Goal: Task Accomplishment & Management: Complete application form

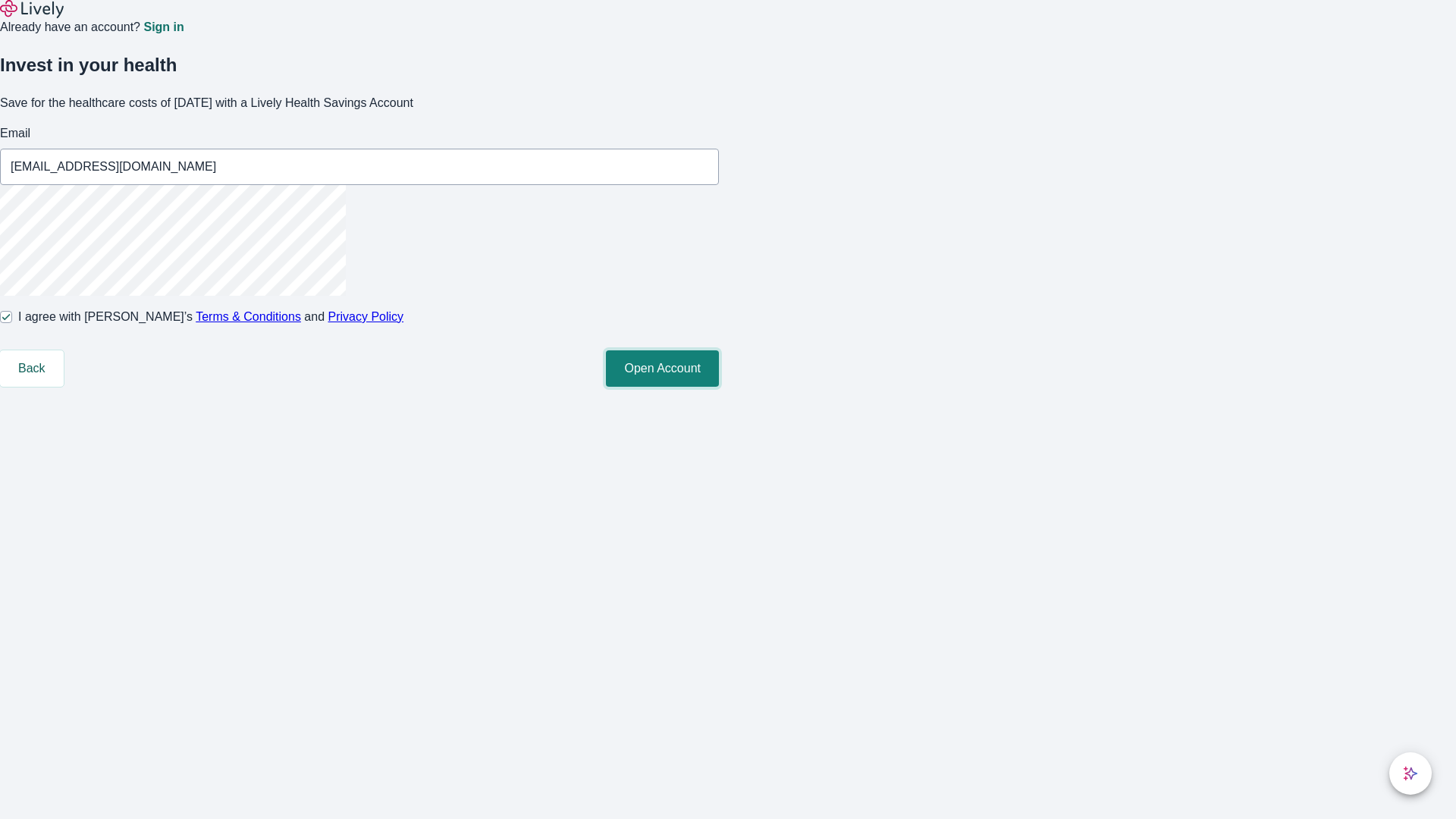
click at [719, 387] on button "Open Account" at bounding box center [661, 368] width 113 height 36
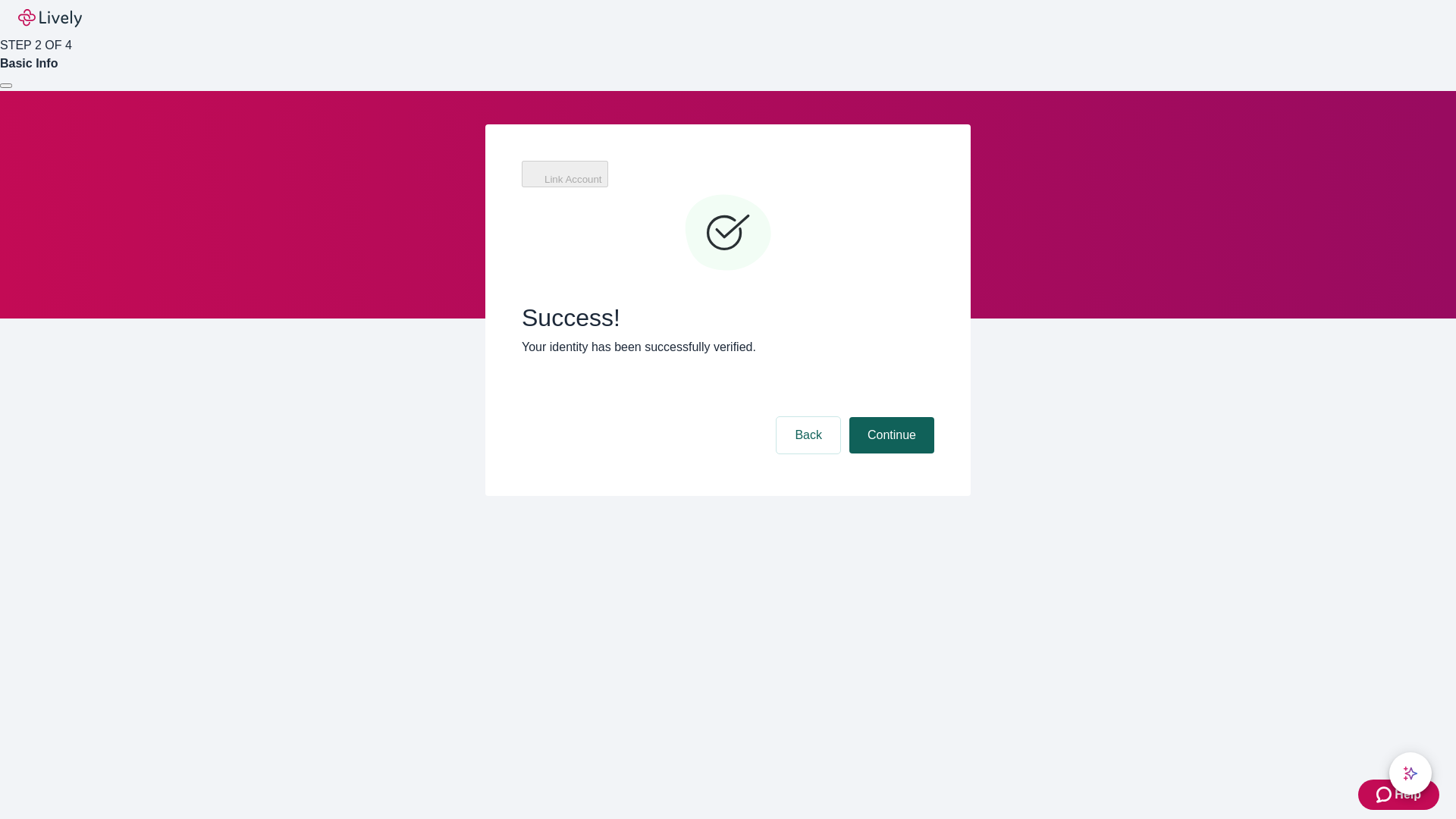
click at [890, 417] on button "Continue" at bounding box center [891, 435] width 85 height 36
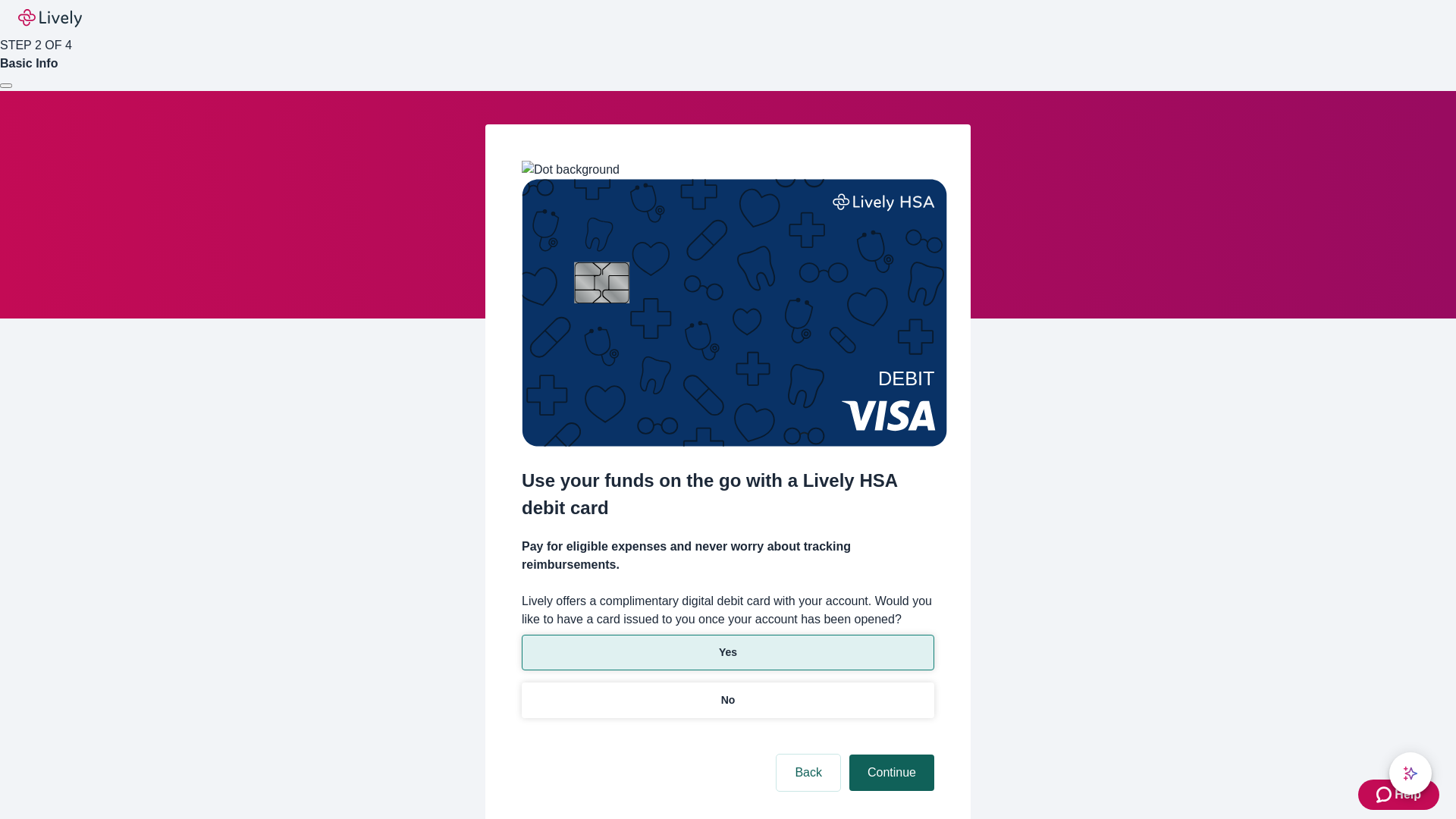
click at [728, 645] on p "Yes" at bounding box center [728, 652] width 19 height 16
click at [890, 755] on button "Continue" at bounding box center [891, 772] width 85 height 36
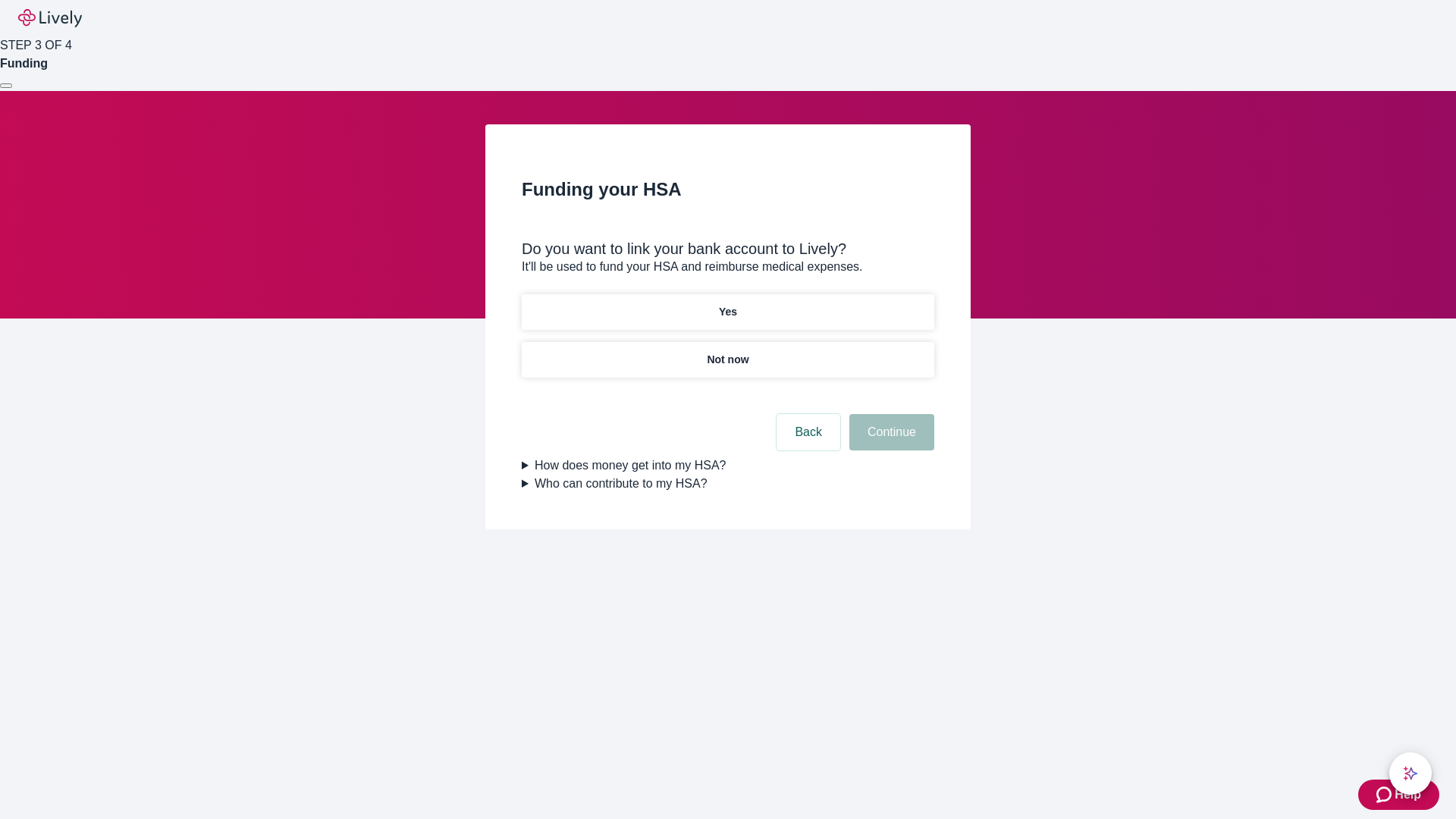
click at [728, 352] on p "Not now" at bounding box center [728, 360] width 42 height 16
click at [890, 442] on button "Continue" at bounding box center [891, 431] width 85 height 36
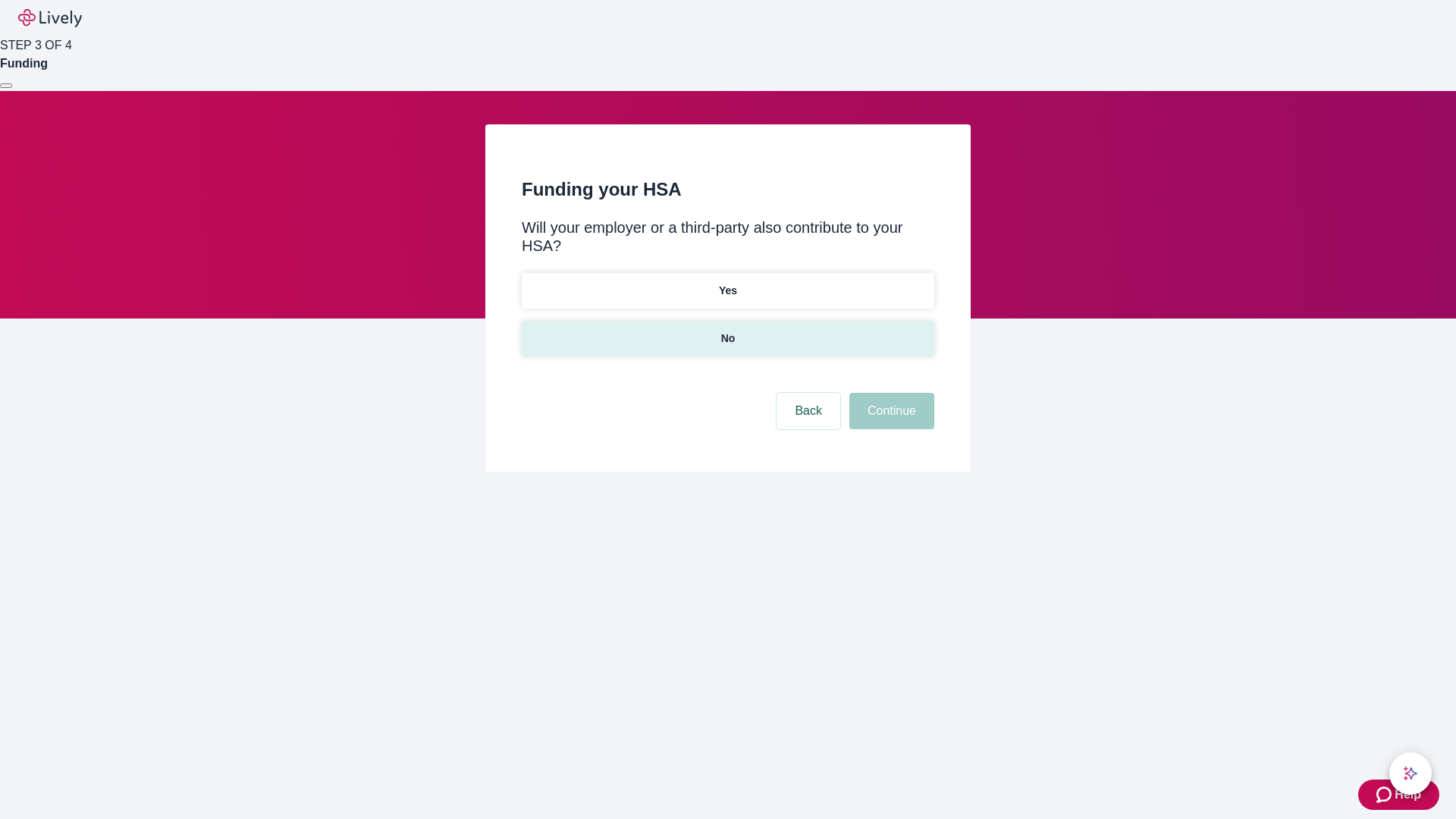
click at [728, 331] on p "No" at bounding box center [728, 338] width 14 height 16
click at [890, 393] on button "Continue" at bounding box center [891, 411] width 85 height 36
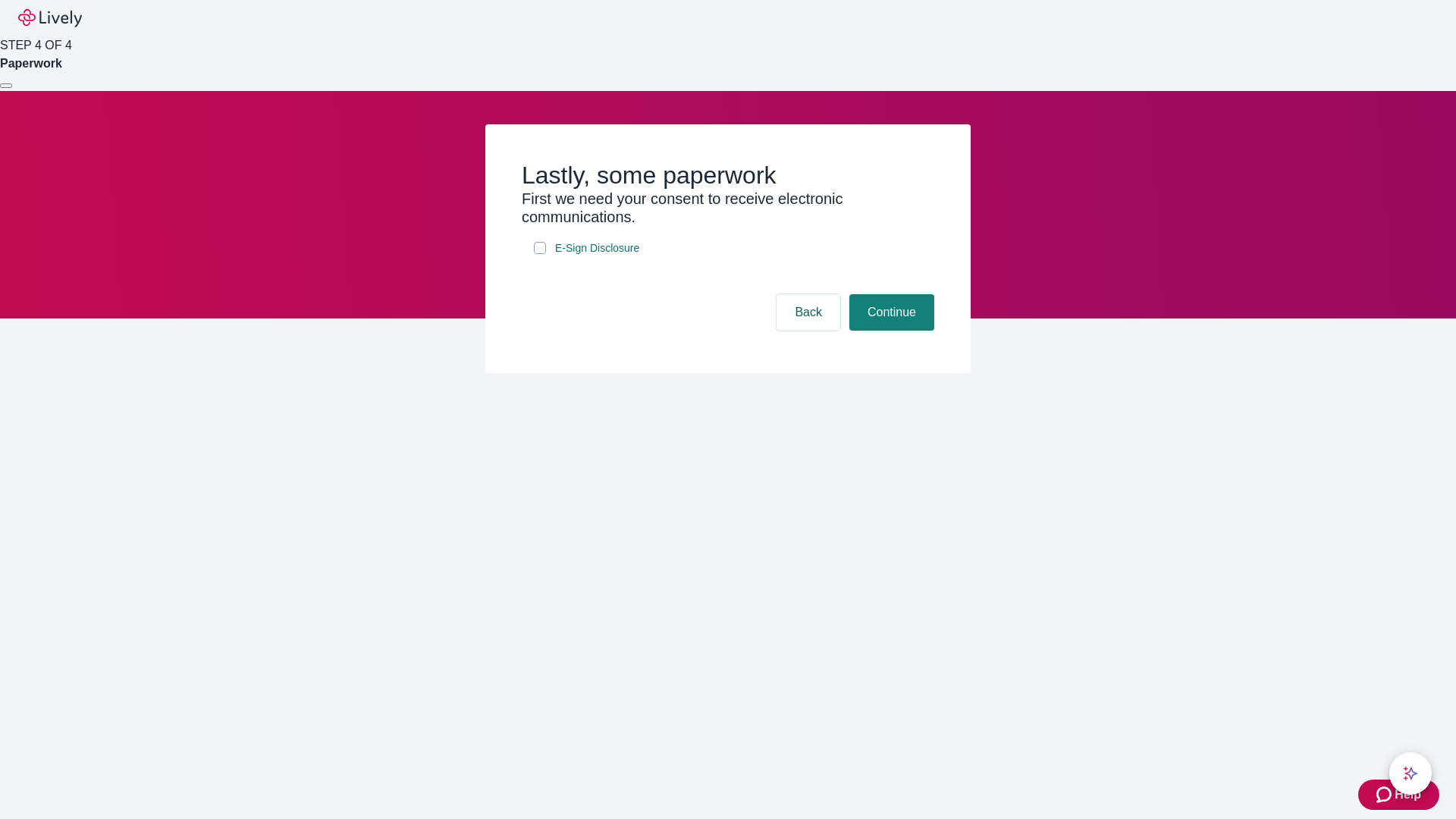
click at [540, 254] on input "E-Sign Disclosure" at bounding box center [539, 248] width 12 height 12
checkbox input "true"
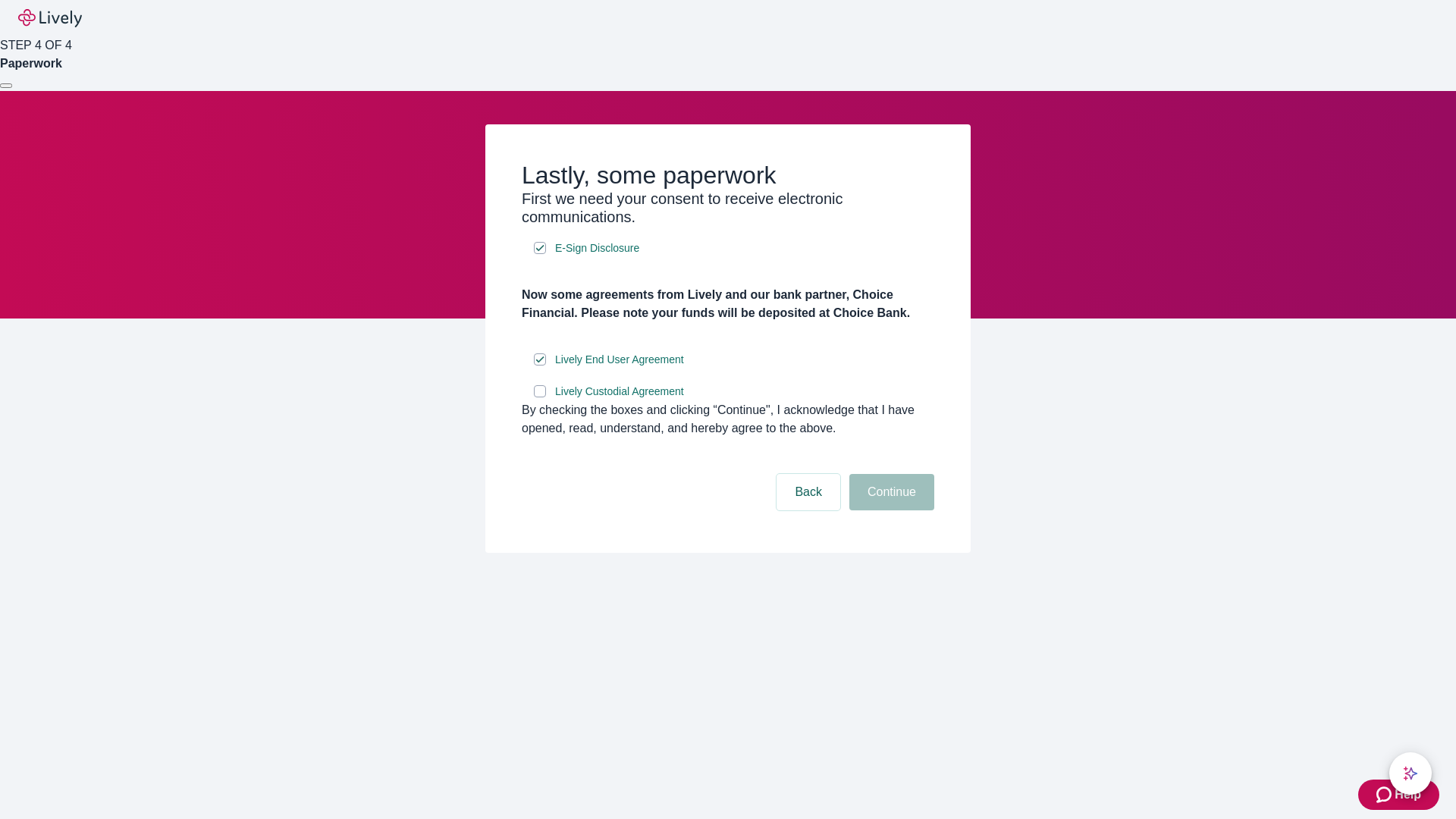
click at [540, 398] on input "Lively Custodial Agreement" at bounding box center [539, 390] width 12 height 12
checkbox input "true"
click at [890, 511] on button "Continue" at bounding box center [891, 492] width 85 height 36
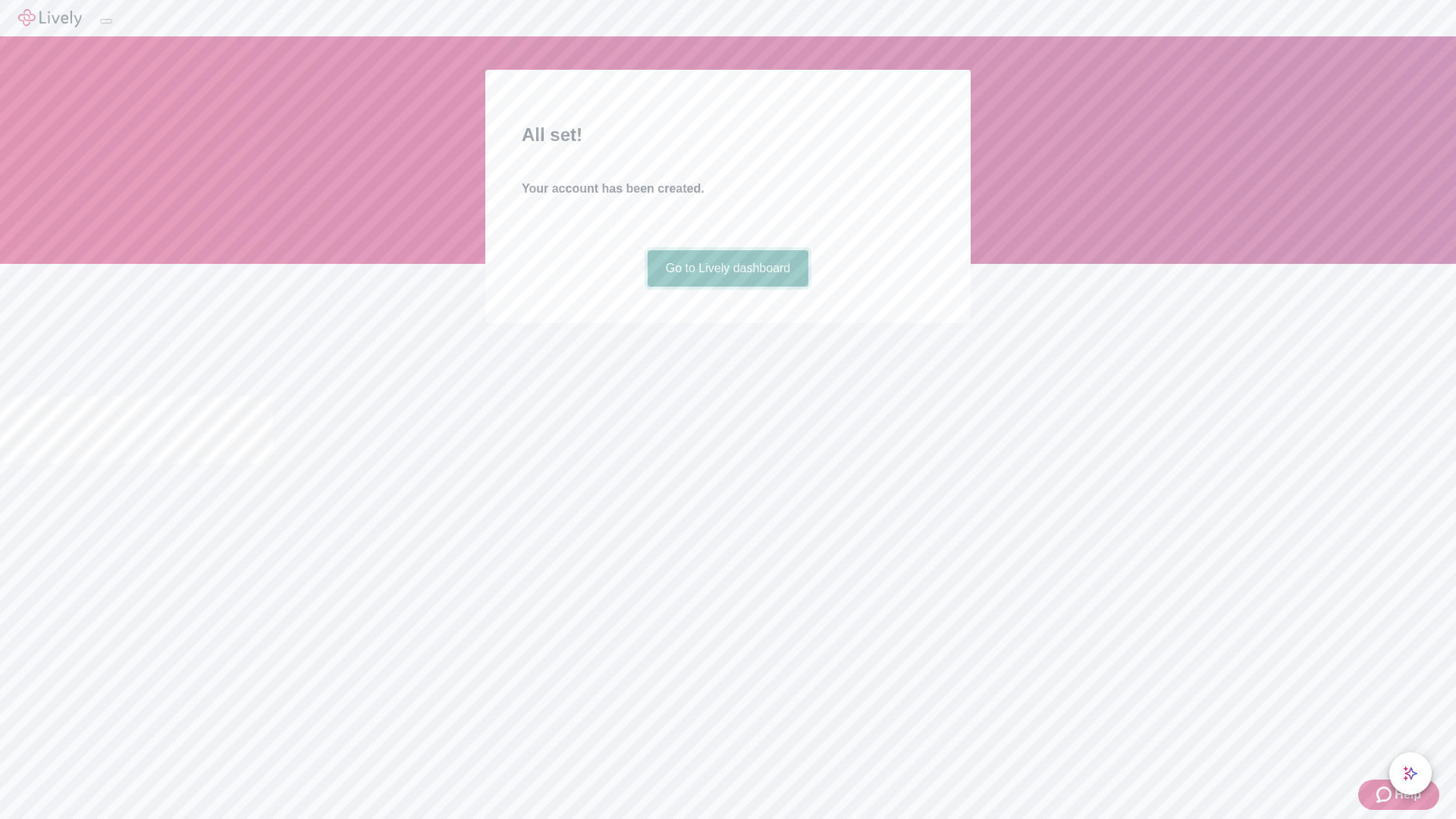
click at [728, 287] on link "Go to Lively dashboard" at bounding box center [728, 268] width 161 height 36
